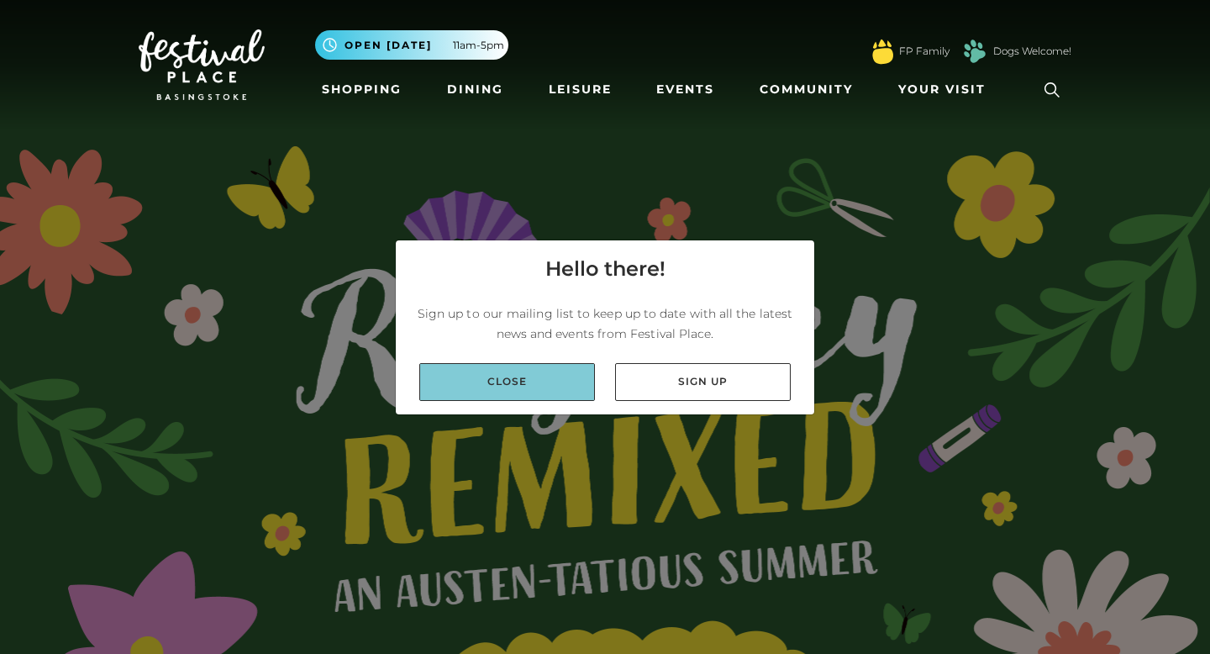
click at [516, 365] on link "Close" at bounding box center [507, 382] width 176 height 38
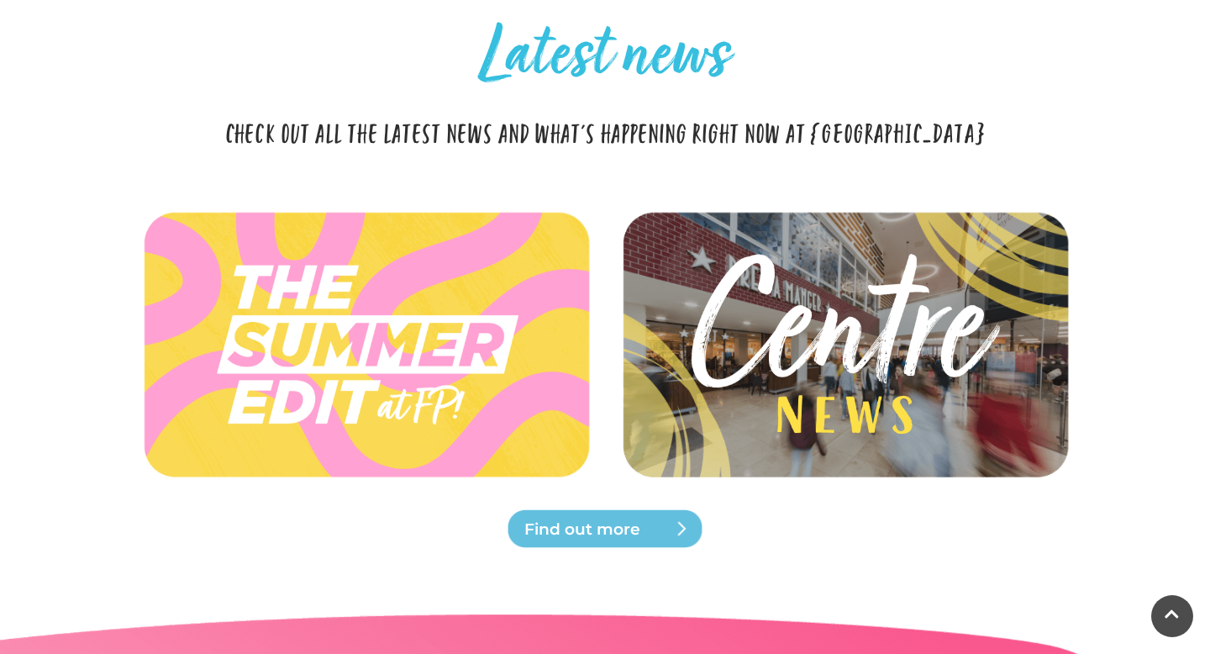
scroll to position [4094, 0]
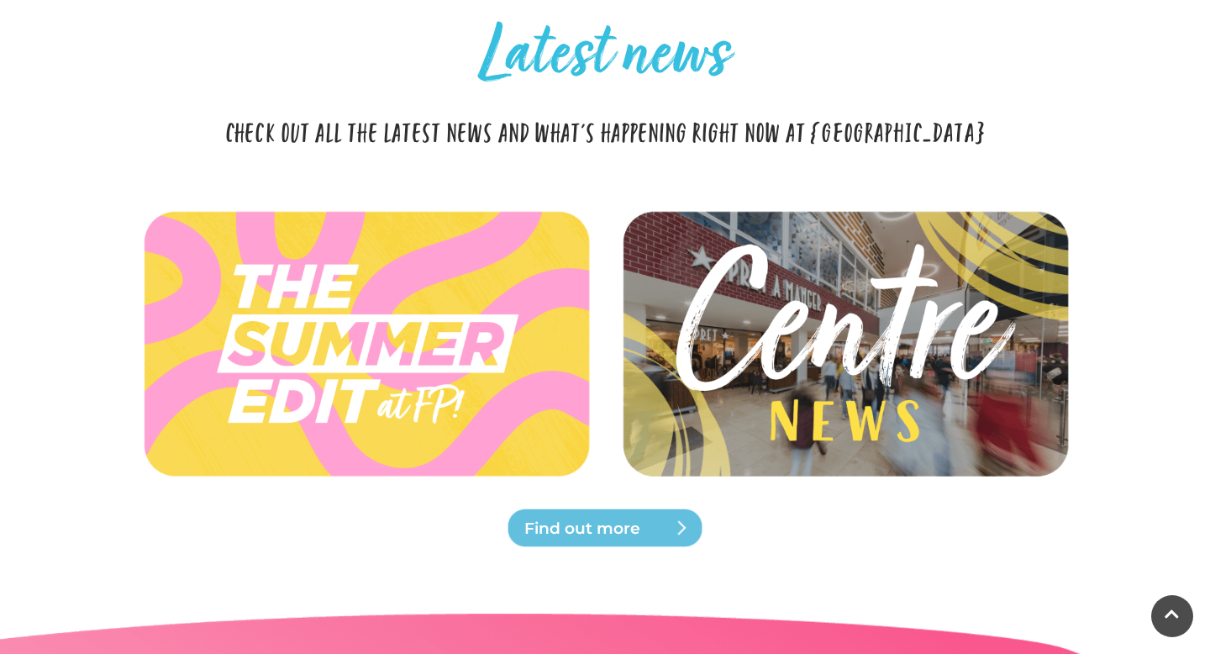
click at [759, 374] on img at bounding box center [844, 343] width 499 height 224
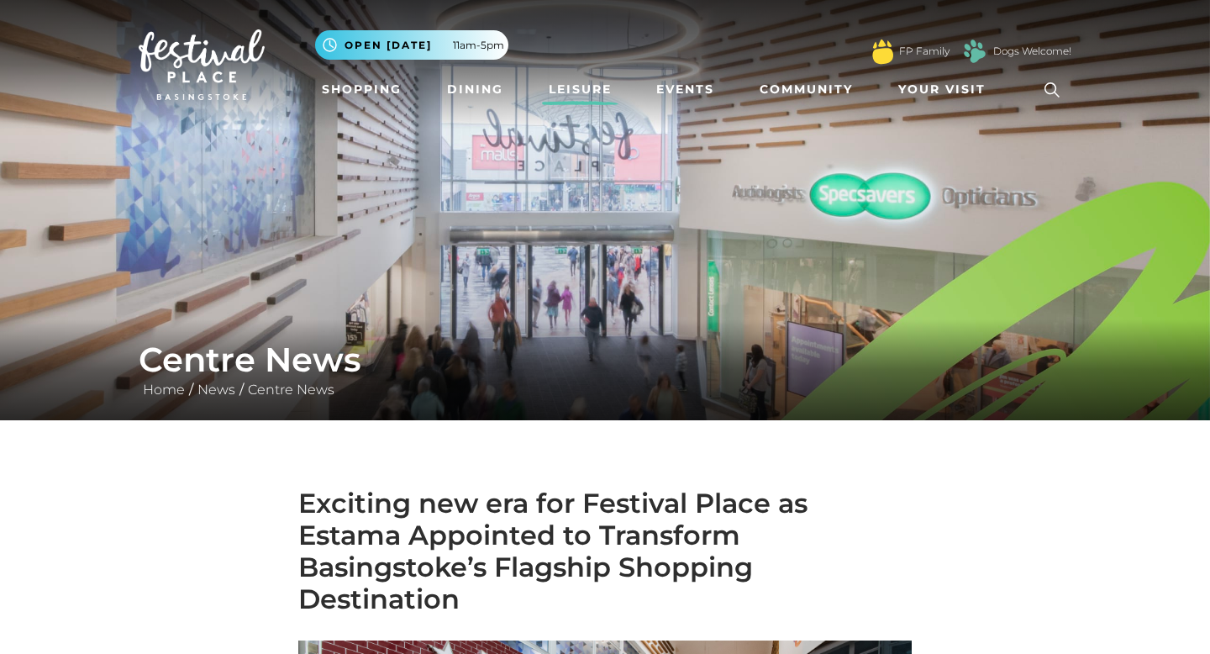
click at [562, 89] on link "Leisure" at bounding box center [580, 89] width 76 height 31
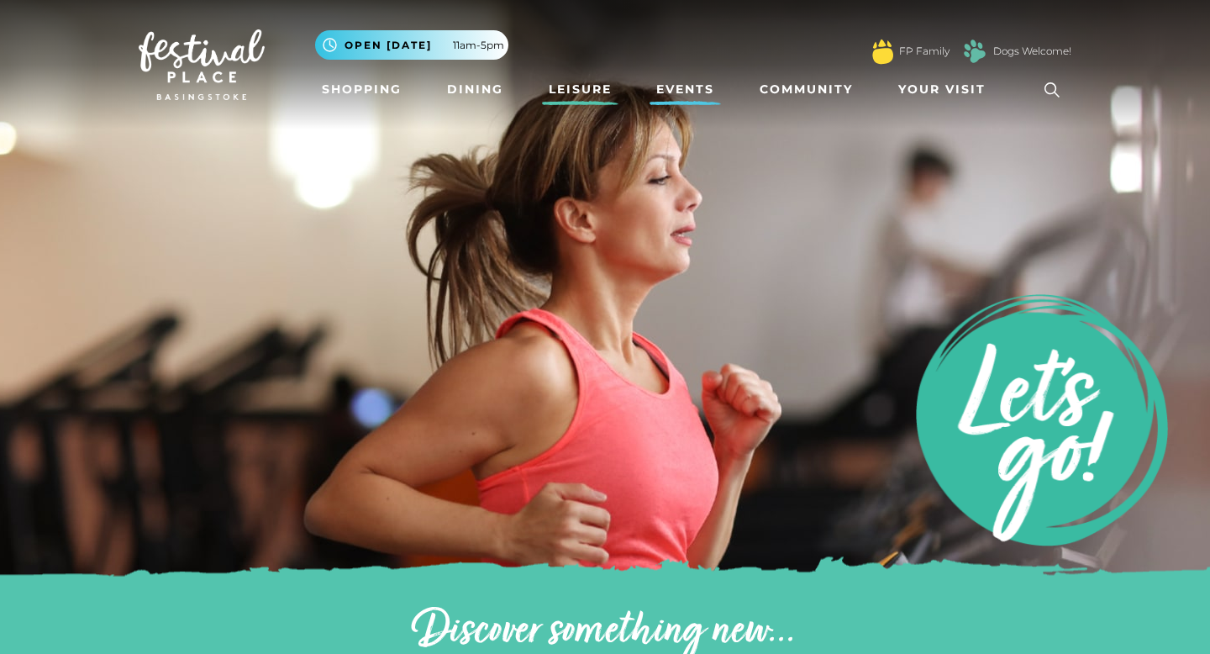
click at [691, 80] on link "Events" at bounding box center [684, 89] width 71 height 31
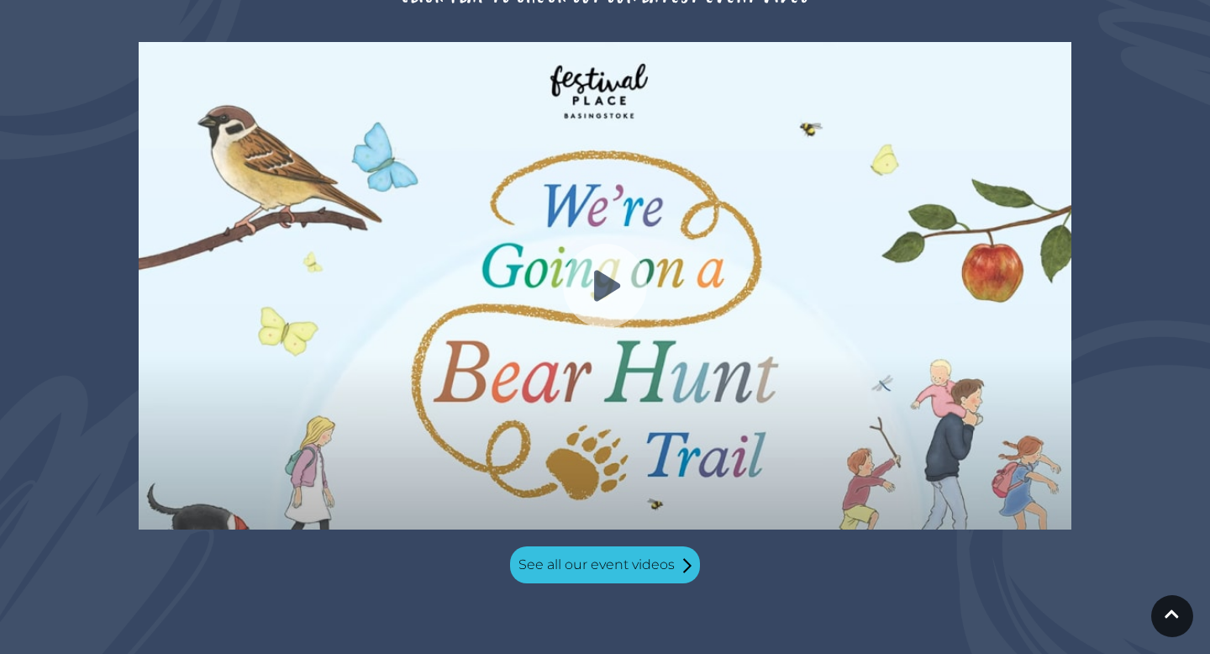
scroll to position [1648, 0]
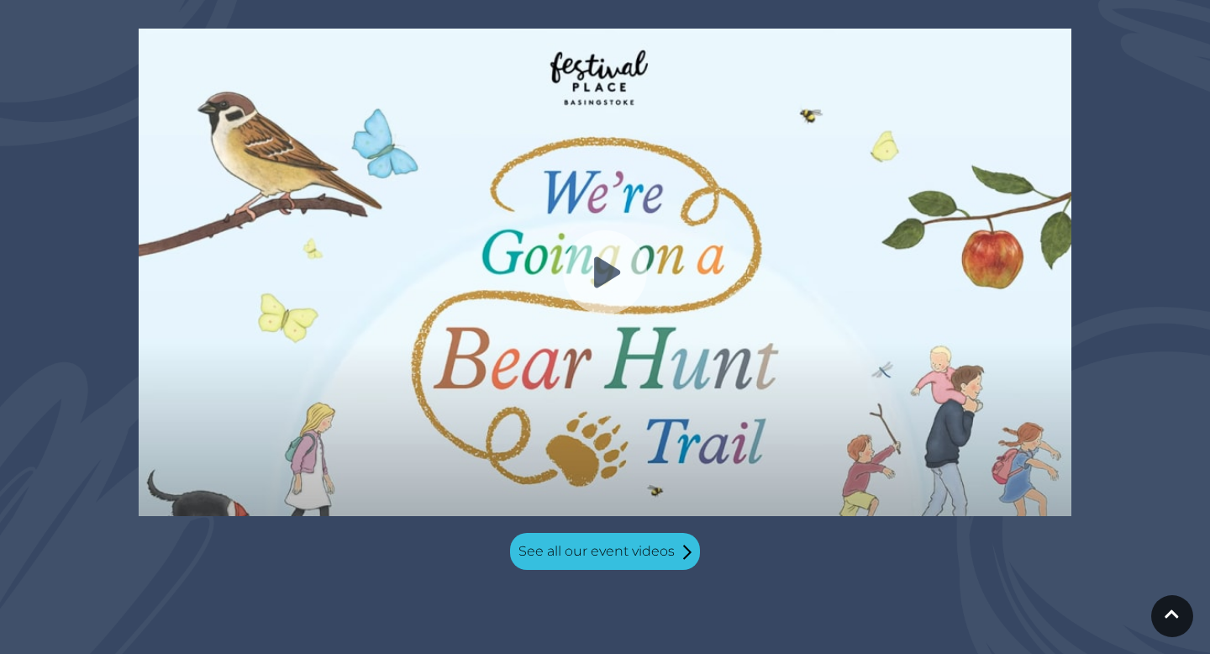
click at [584, 241] on img at bounding box center [605, 272] width 84 height 84
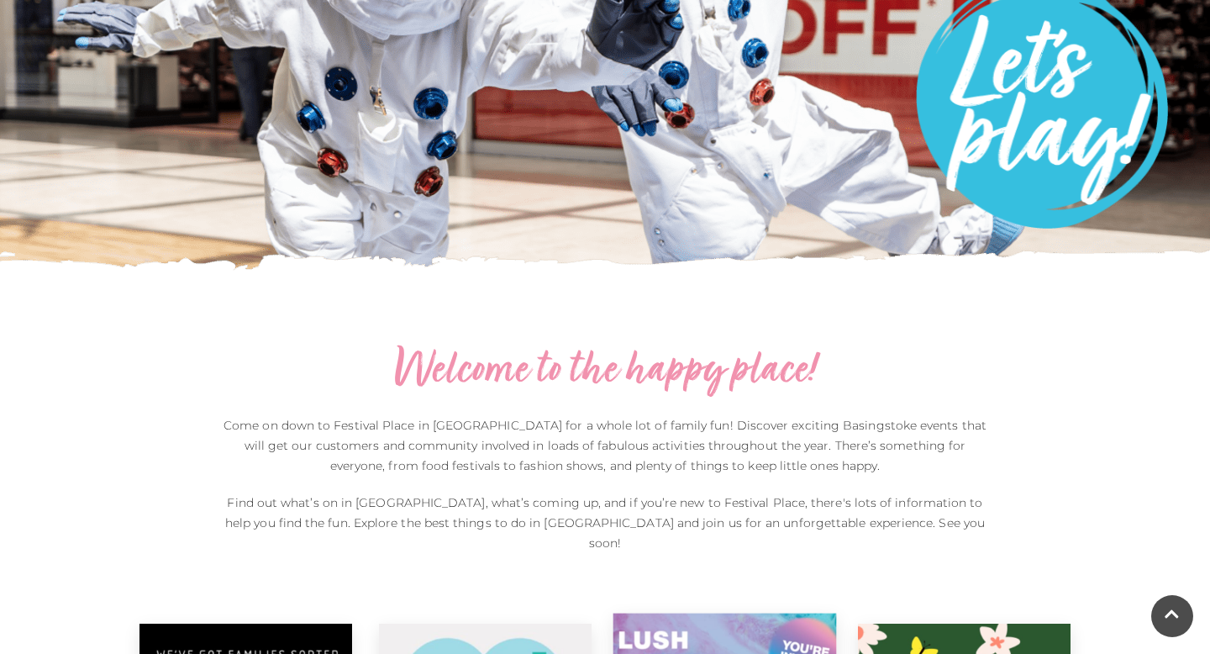
scroll to position [4, 0]
